Goal: Communication & Community: Participate in discussion

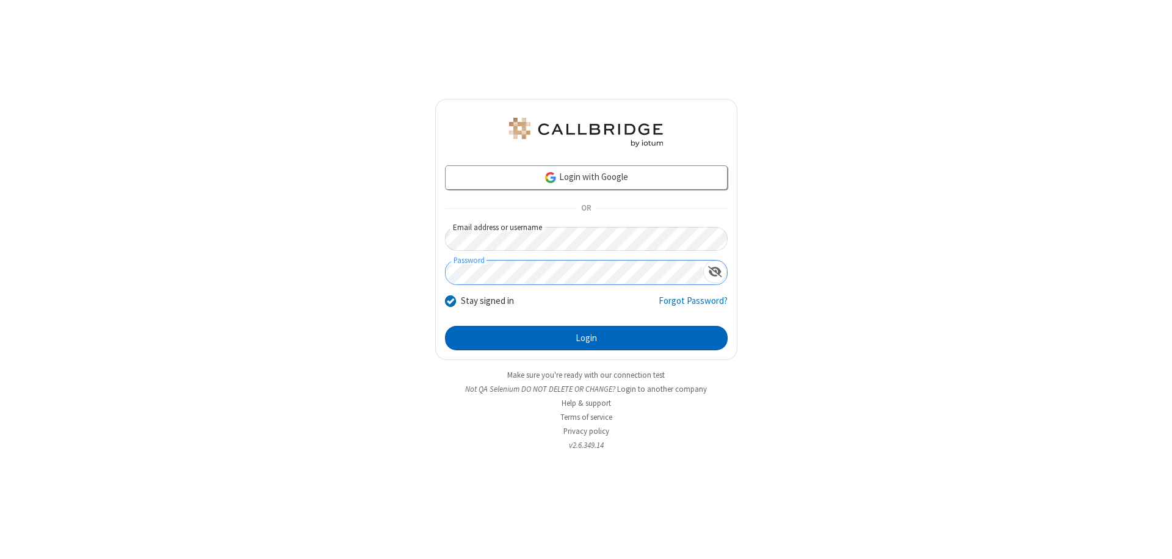
click at [586, 338] on button "Login" at bounding box center [586, 338] width 283 height 24
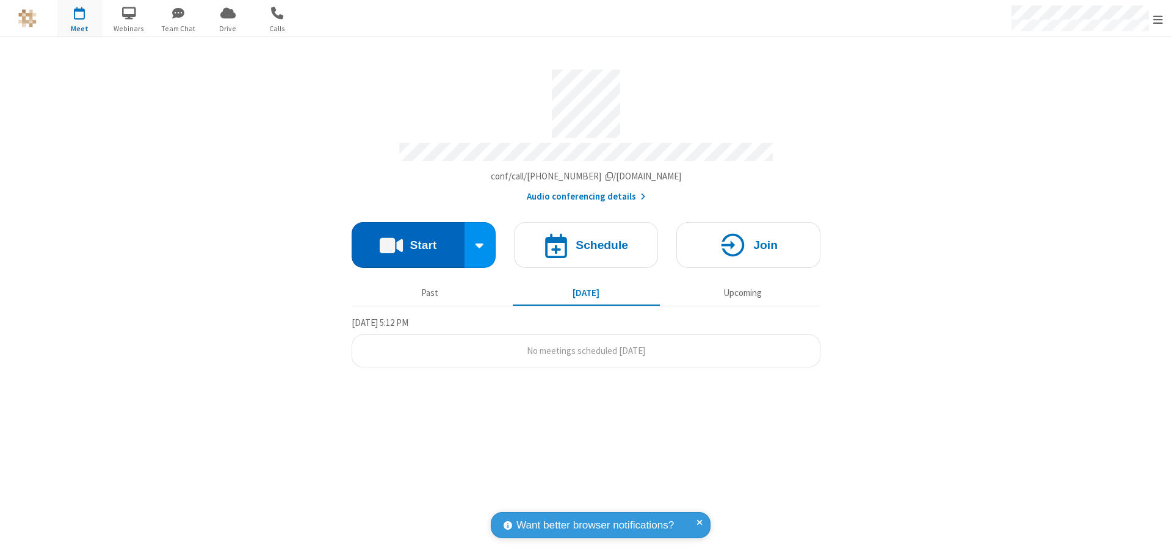
click at [408, 239] on button "Start" at bounding box center [408, 245] width 113 height 46
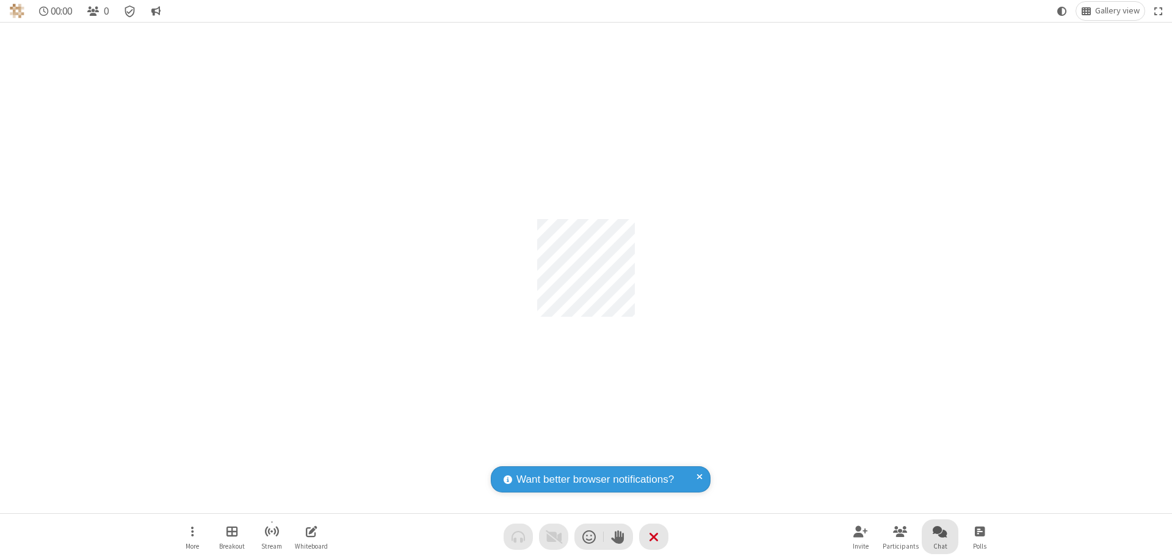
click at [940, 531] on span "Open chat" at bounding box center [940, 531] width 15 height 15
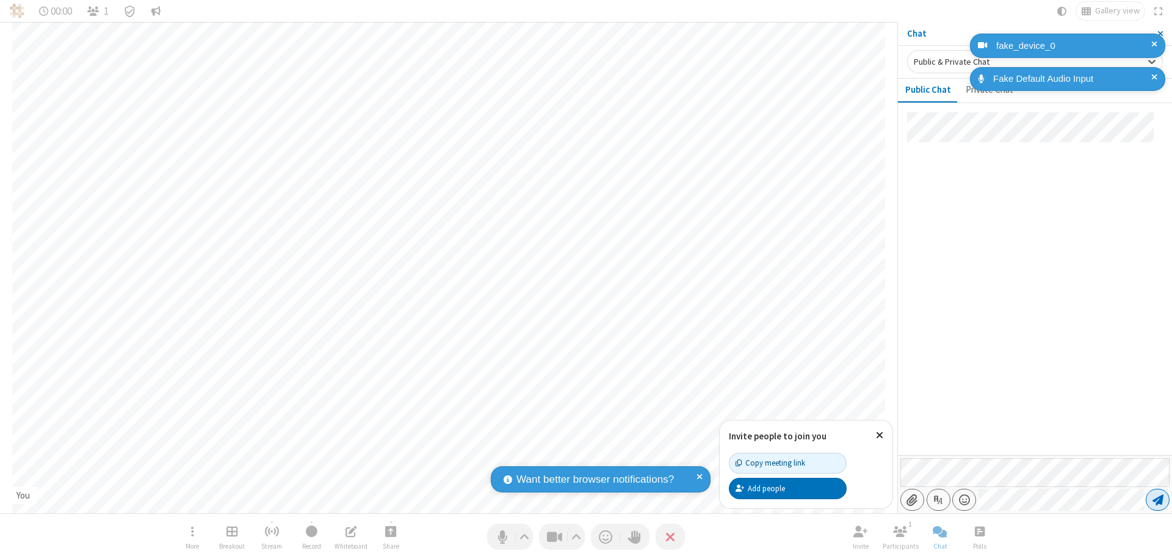
click at [1157, 500] on span "Send message" at bounding box center [1157, 500] width 11 height 12
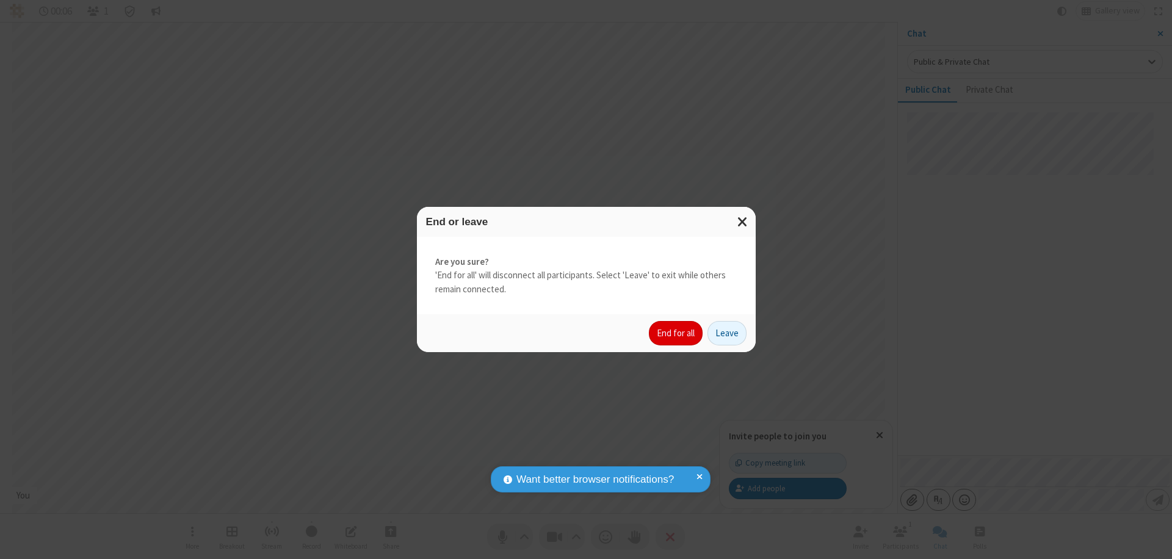
click at [676, 333] on button "End for all" at bounding box center [676, 333] width 54 height 24
